Goal: Navigation & Orientation: Find specific page/section

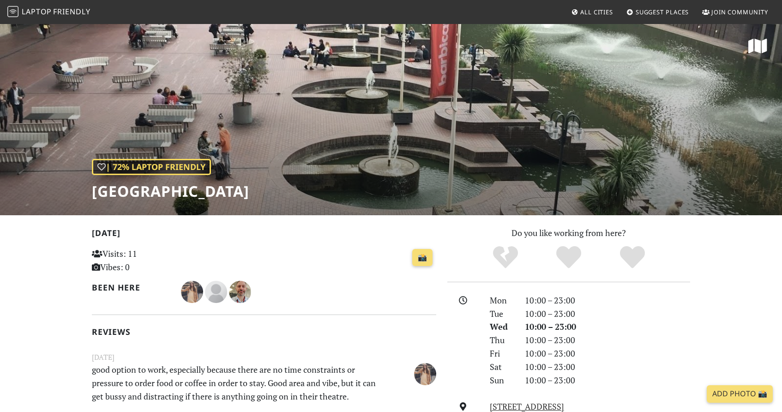
click at [62, 12] on span "Friendly" at bounding box center [71, 11] width 37 height 10
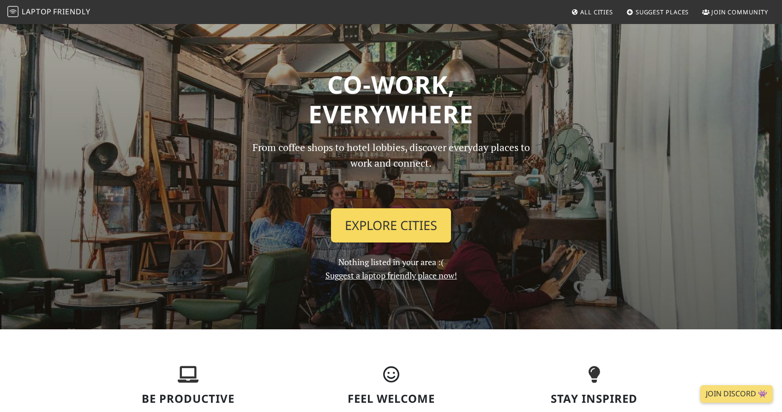
click at [366, 224] on link "Explore Cities" at bounding box center [391, 225] width 120 height 34
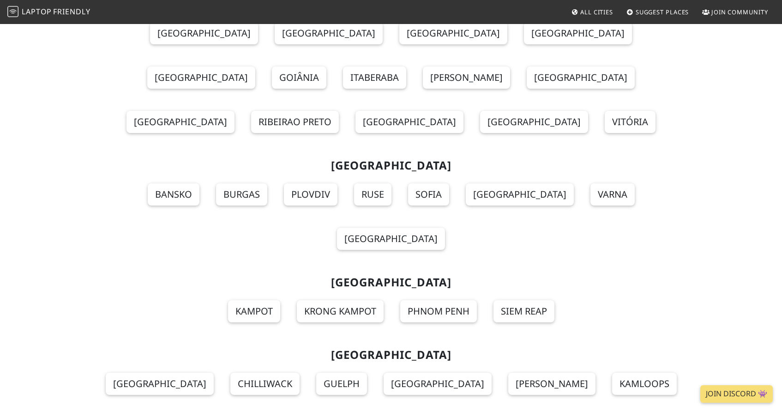
scroll to position [9977, 0]
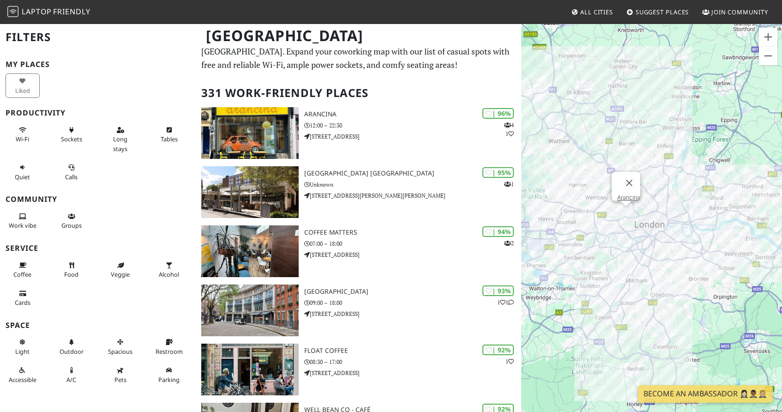
scroll to position [18, 0]
click at [767, 36] on button "Zoom in" at bounding box center [768, 37] width 18 height 18
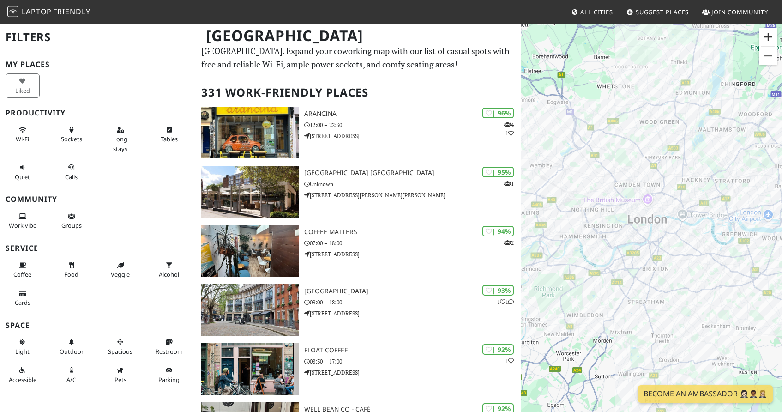
click at [767, 36] on button "Zoom in" at bounding box center [768, 37] width 18 height 18
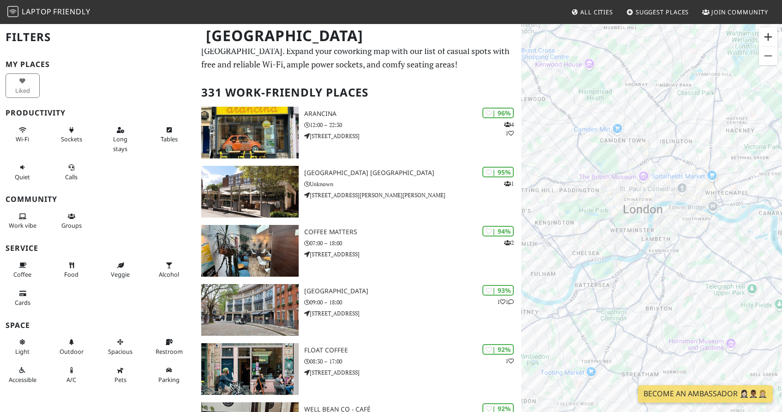
click at [767, 36] on button "Zoom in" at bounding box center [768, 37] width 18 height 18
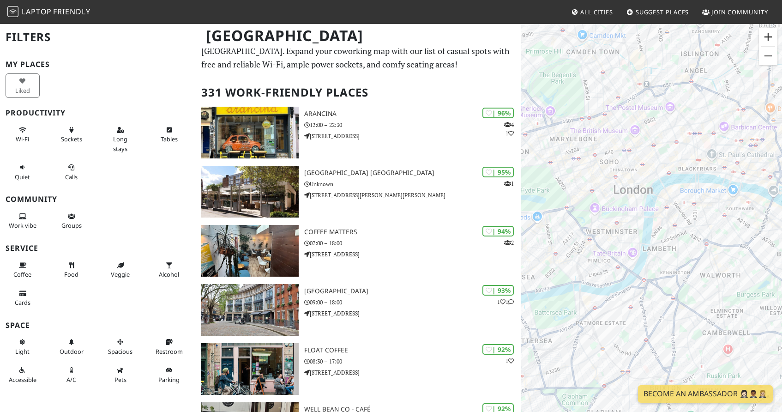
click at [766, 36] on button "Zoom in" at bounding box center [768, 37] width 18 height 18
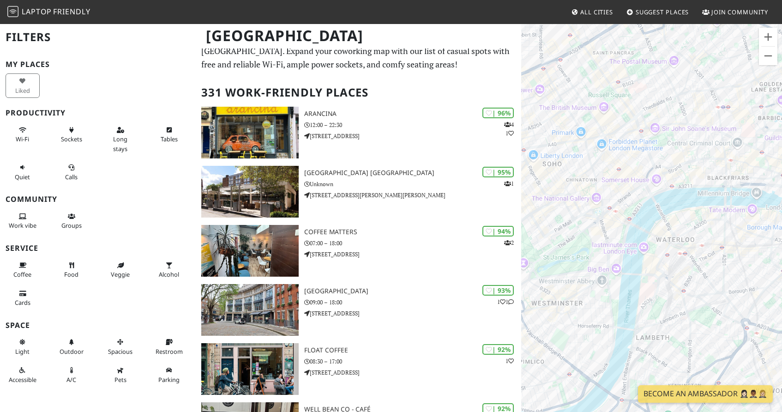
drag, startPoint x: 734, startPoint y: 96, endPoint x: 719, endPoint y: 165, distance: 71.4
click at [719, 165] on div at bounding box center [651, 229] width 261 height 412
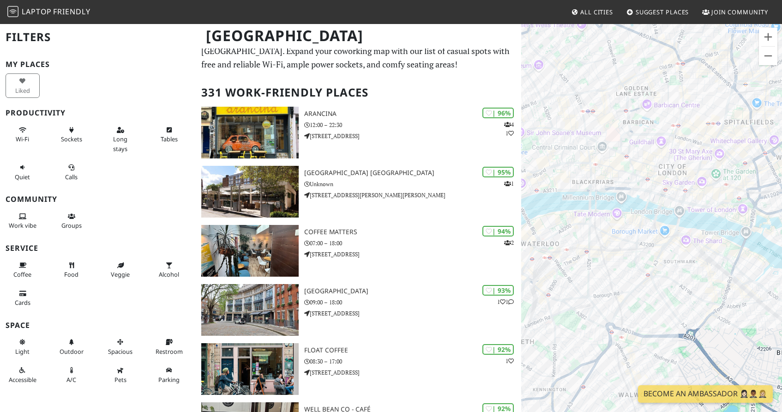
drag, startPoint x: 748, startPoint y: 161, endPoint x: 611, endPoint y: 165, distance: 136.3
click at [611, 165] on div at bounding box center [651, 229] width 261 height 412
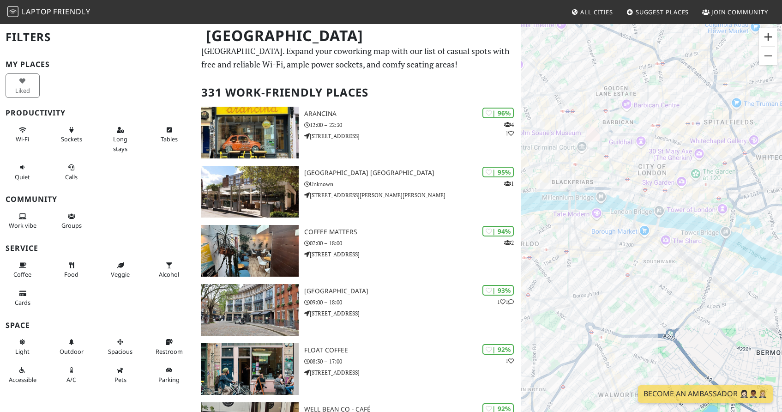
click at [765, 39] on button "Zoom in" at bounding box center [768, 37] width 18 height 18
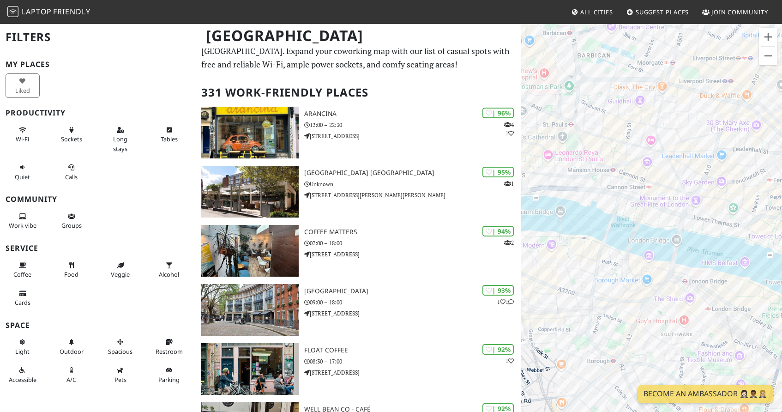
drag, startPoint x: 698, startPoint y: 189, endPoint x: 709, endPoint y: 233, distance: 44.8
click at [709, 233] on div at bounding box center [651, 229] width 261 height 412
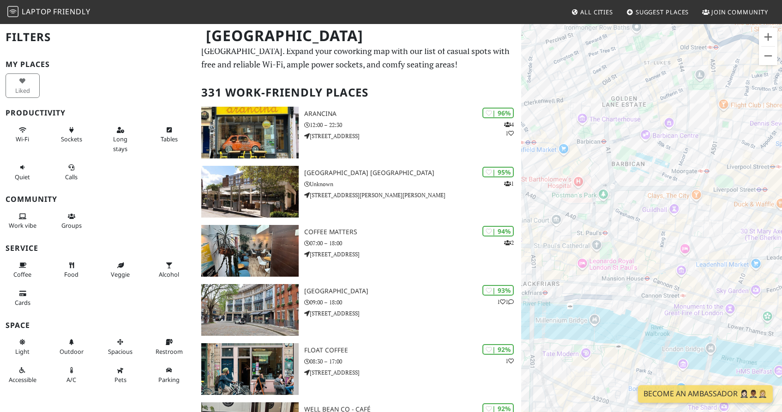
drag, startPoint x: 602, startPoint y: 218, endPoint x: 719, endPoint y: 325, distance: 158.5
click at [719, 325] on div at bounding box center [651, 229] width 261 height 412
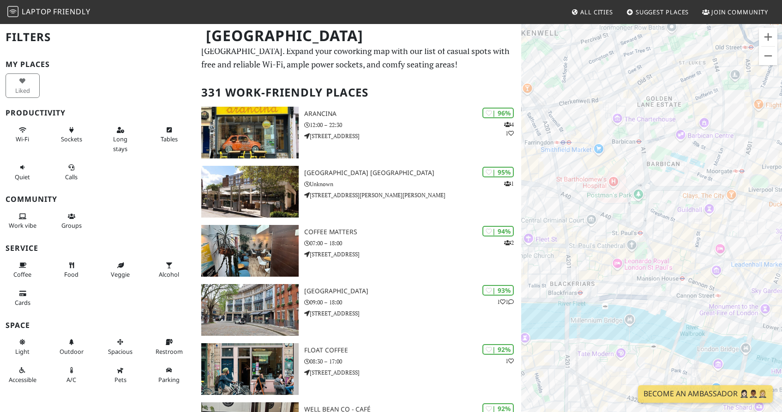
click at [308, 67] on p "The best work and study-friendly cafes, restaurants, libraries, and hotel lobbi…" at bounding box center [358, 51] width 315 height 40
